Goal: Navigation & Orientation: Find specific page/section

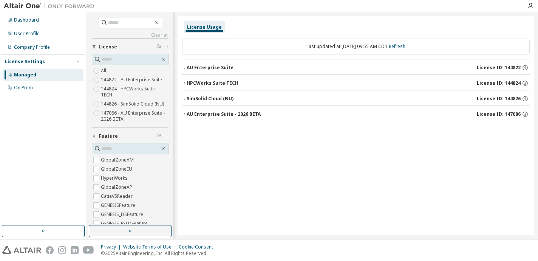
scroll to position [61, 0]
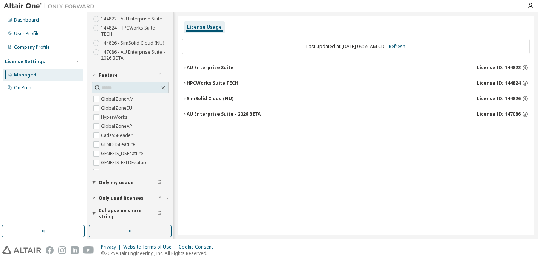
click at [110, 184] on span "Only my usage" at bounding box center [116, 183] width 35 height 6
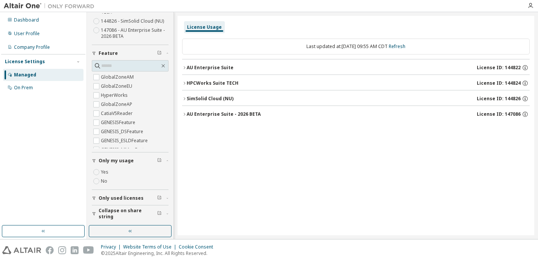
click at [121, 205] on button "Only used licenses" at bounding box center [130, 198] width 77 height 17
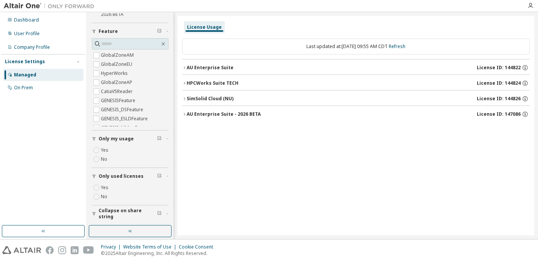
click at [120, 215] on span "Collapse on share string" at bounding box center [128, 214] width 59 height 12
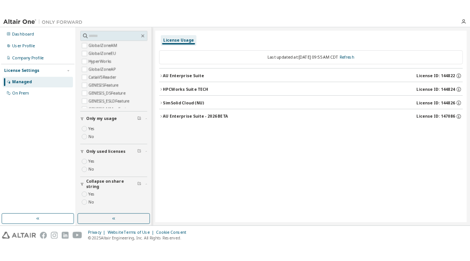
scroll to position [0, 0]
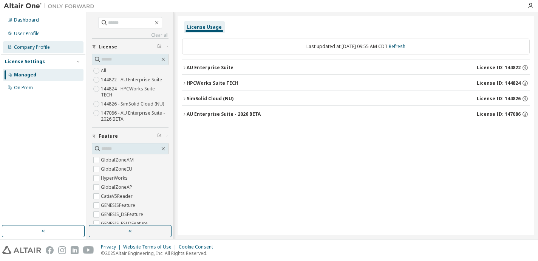
click at [37, 45] on div "Company Profile" at bounding box center [32, 47] width 36 height 6
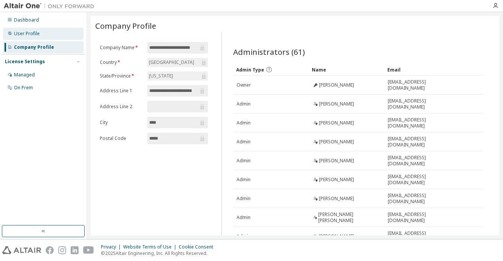
click at [38, 37] on div "User Profile" at bounding box center [43, 34] width 81 height 12
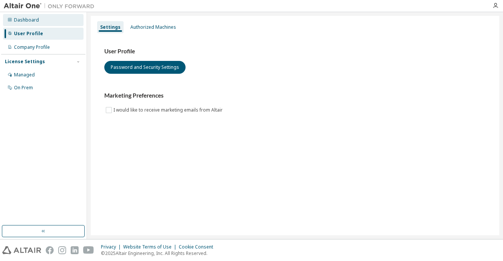
click at [31, 22] on div "Dashboard" at bounding box center [26, 20] width 25 height 6
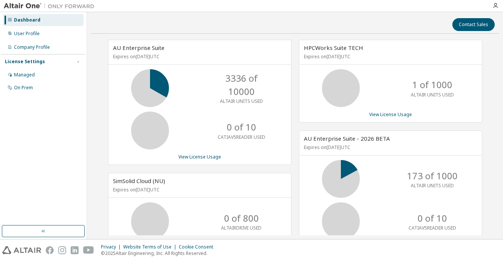
click at [293, 28] on div "Contact Sales" at bounding box center [295, 24] width 400 height 13
click at [299, 20] on div "Contact Sales" at bounding box center [295, 24] width 400 height 13
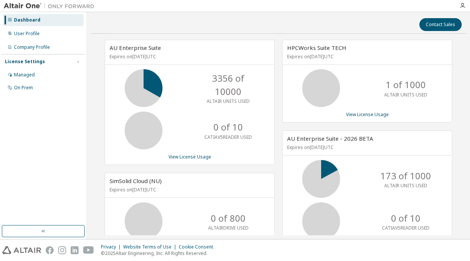
click at [47, 22] on div "Dashboard" at bounding box center [43, 20] width 81 height 12
click at [45, 19] on div "Dashboard" at bounding box center [43, 20] width 81 height 12
click at [200, 20] on div "Contact Sales" at bounding box center [278, 24] width 367 height 13
click at [162, 18] on div "Contact Sales" at bounding box center [278, 24] width 367 height 13
click at [289, 10] on div at bounding box center [276, 6] width 357 height 12
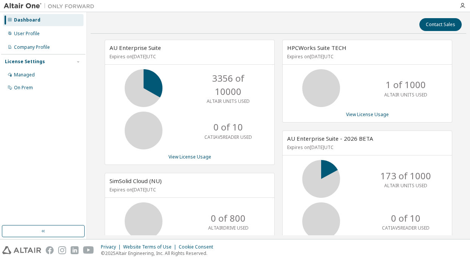
click at [278, 12] on div "Contact Sales AU Enterprise Suite Expires on [DATE] UTC 3356 of 10000 ALTAIR UN…" at bounding box center [278, 125] width 383 height 227
click at [228, 30] on div "Contact Sales" at bounding box center [278, 24] width 367 height 13
click at [216, 29] on div "Contact Sales" at bounding box center [278, 24] width 367 height 13
click at [200, 31] on div "Contact Sales AU Enterprise Suite Expires on [DATE] UTC 3356 of 10000 ALTAIR UN…" at bounding box center [279, 125] width 376 height 219
